Goal: Obtain resource: Obtain resource

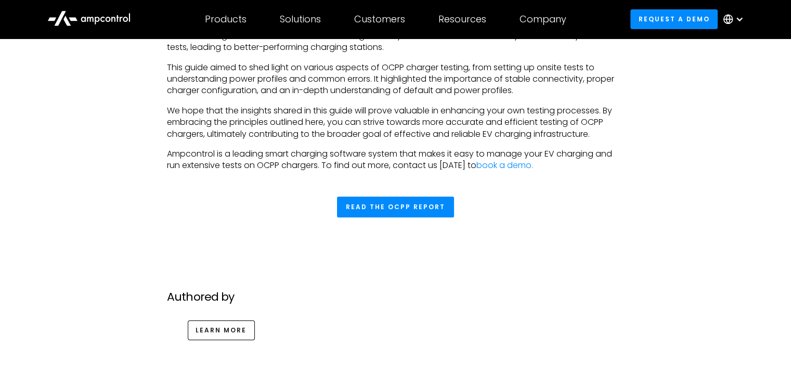
scroll to position [3622, 0]
click at [400, 217] on link "Read the OCPP Report" at bounding box center [395, 206] width 117 height 21
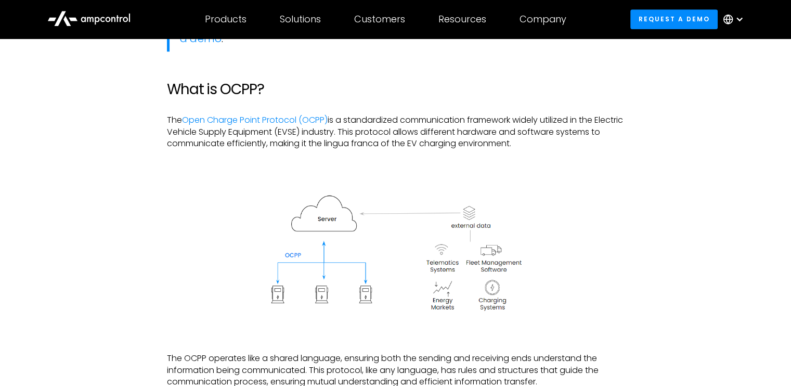
scroll to position [951, 0]
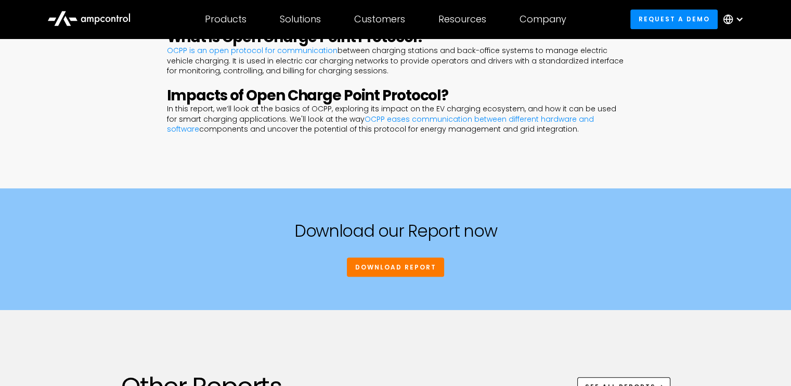
scroll to position [594, 0]
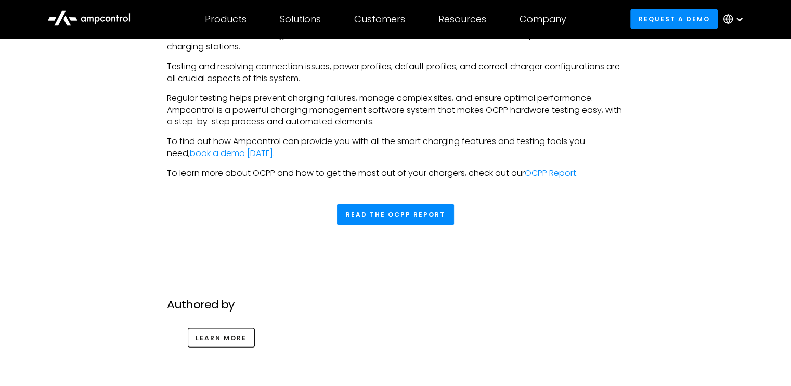
scroll to position [2192, 0]
